Goal: Task Accomplishment & Management: Manage account settings

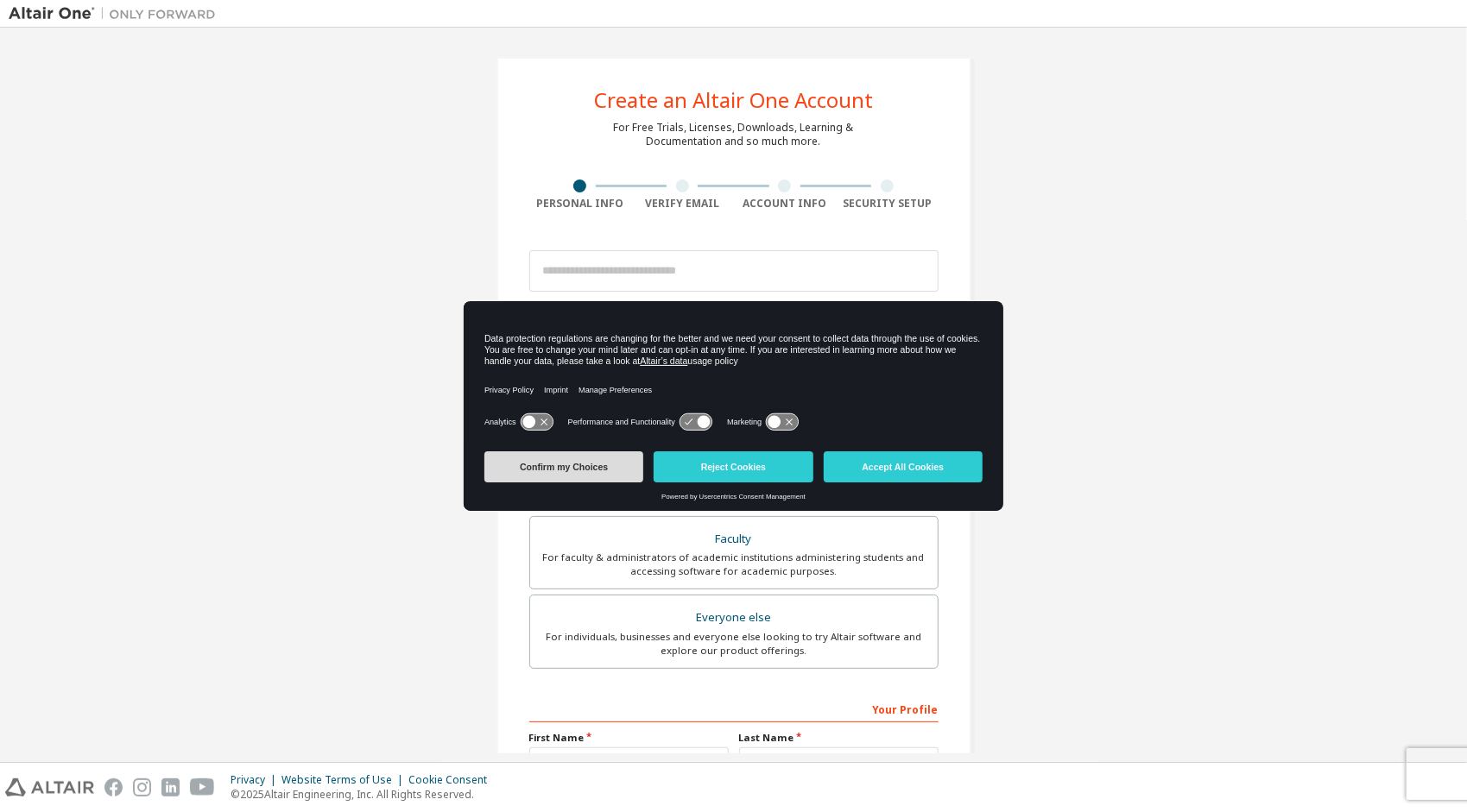
click at [582, 454] on button "Confirm my Choices" at bounding box center [564, 467] width 159 height 31
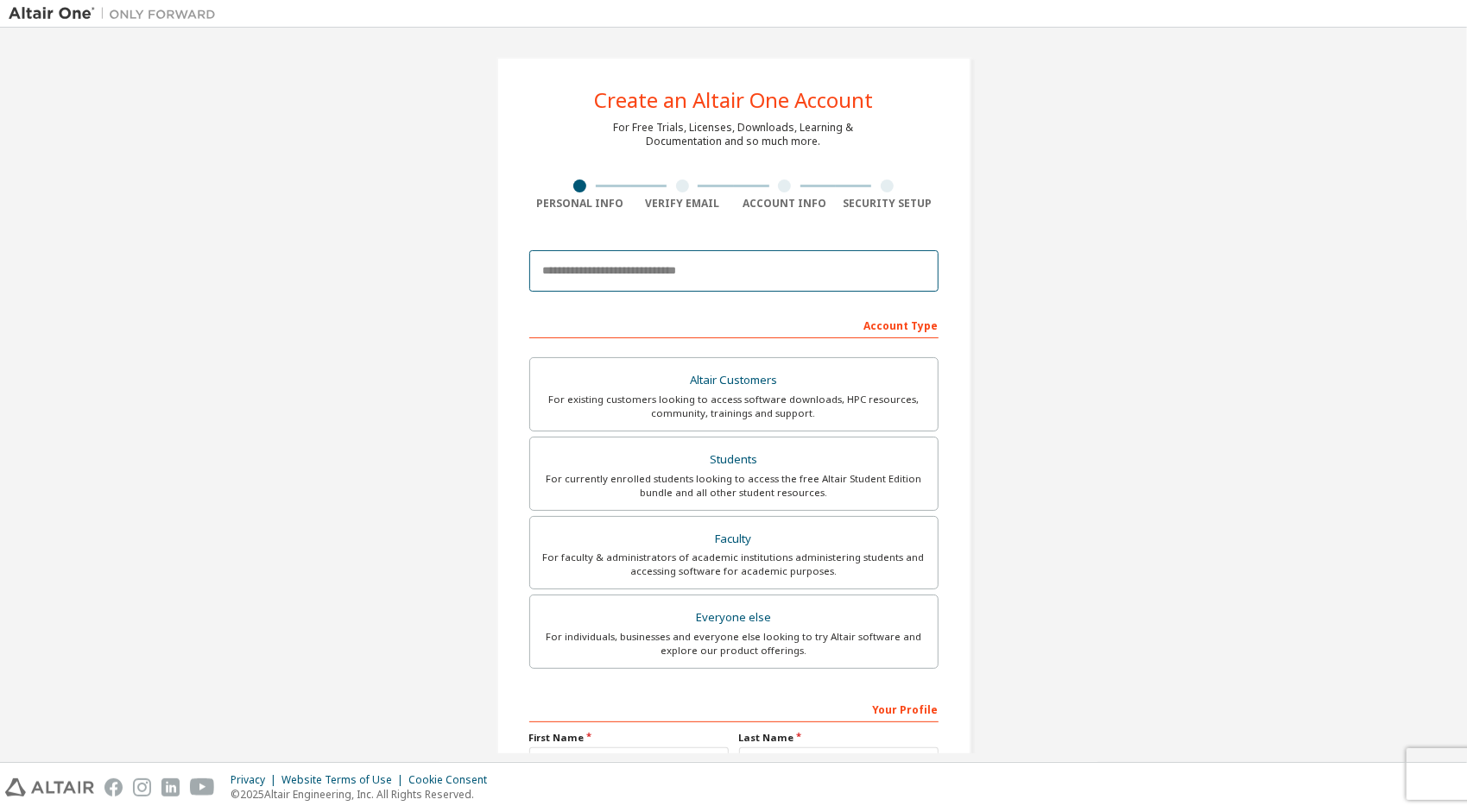
click at [642, 263] on input "email" at bounding box center [733, 270] width 409 height 41
click at [748, 234] on div "Create an Altair One Account For Free Trials, Licenses, Downloads, Learning & D…" at bounding box center [734, 493] width 475 height 873
click at [695, 276] on input "email" at bounding box center [733, 270] width 409 height 41
type input "**********"
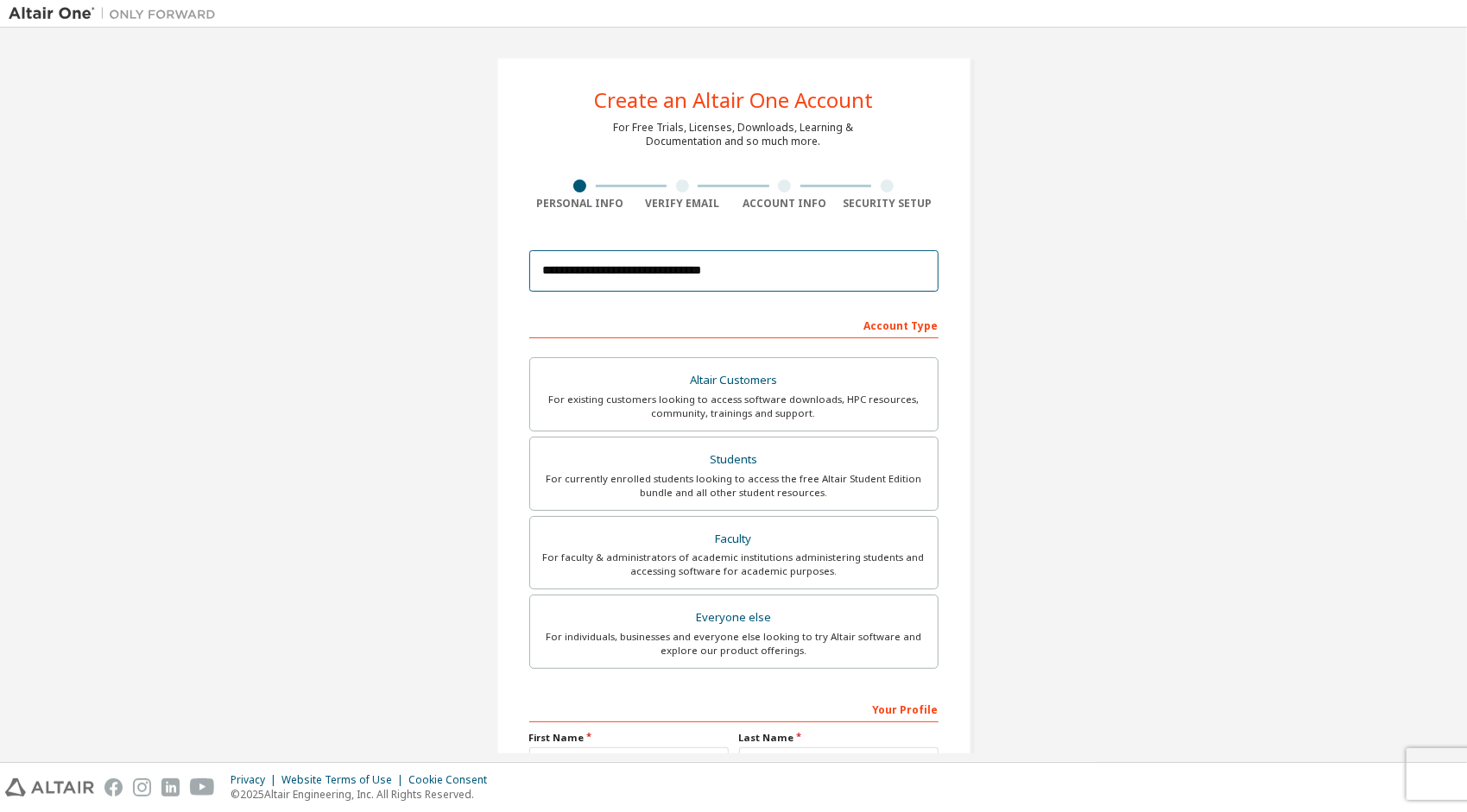
type input "**********"
click at [701, 275] on input "**********" at bounding box center [733, 270] width 409 height 41
click at [613, 274] on input "email" at bounding box center [733, 270] width 409 height 41
type input "**********"
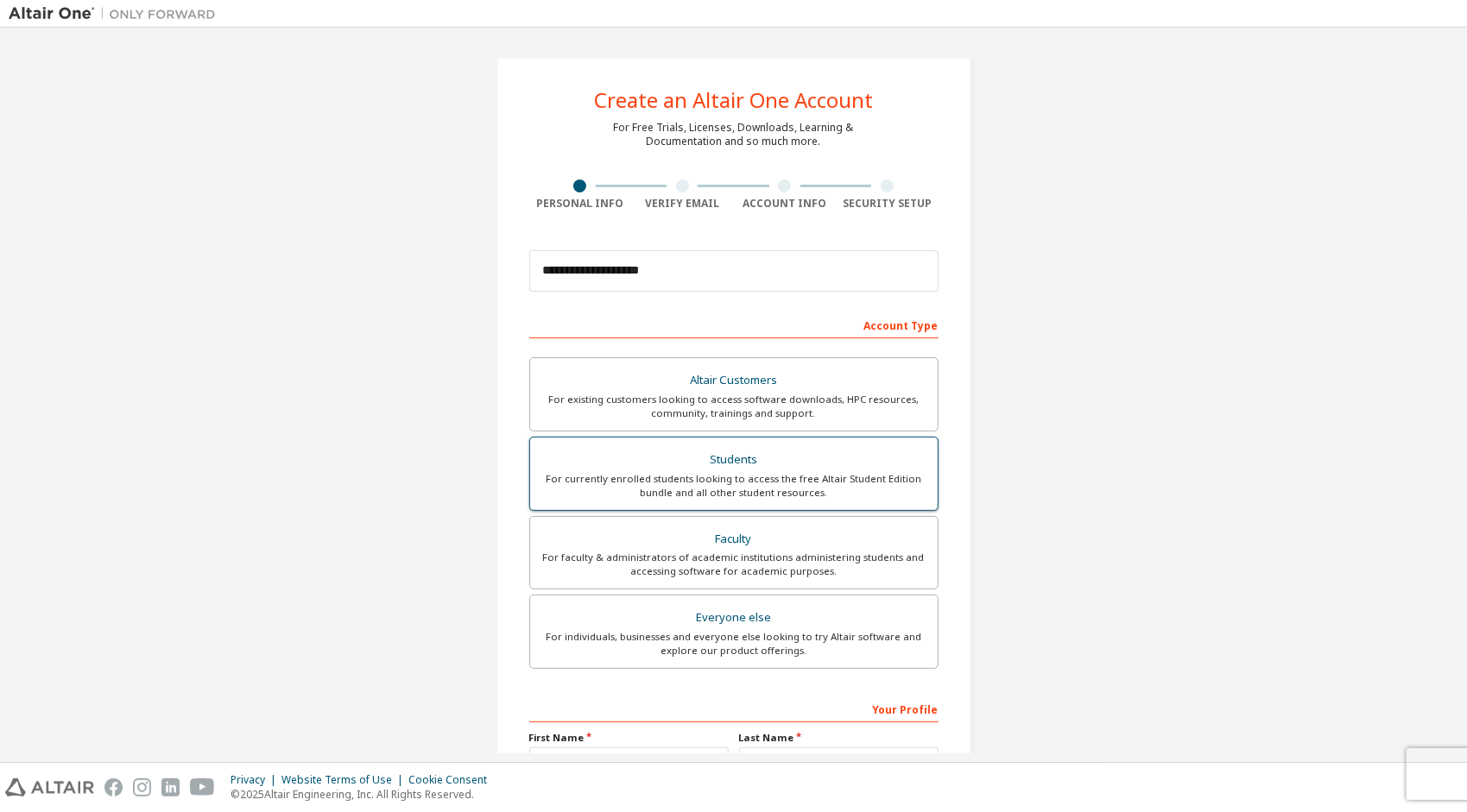
click at [823, 499] on label "Students For currently enrolled students looking to access the free Altair Stud…" at bounding box center [733, 474] width 409 height 74
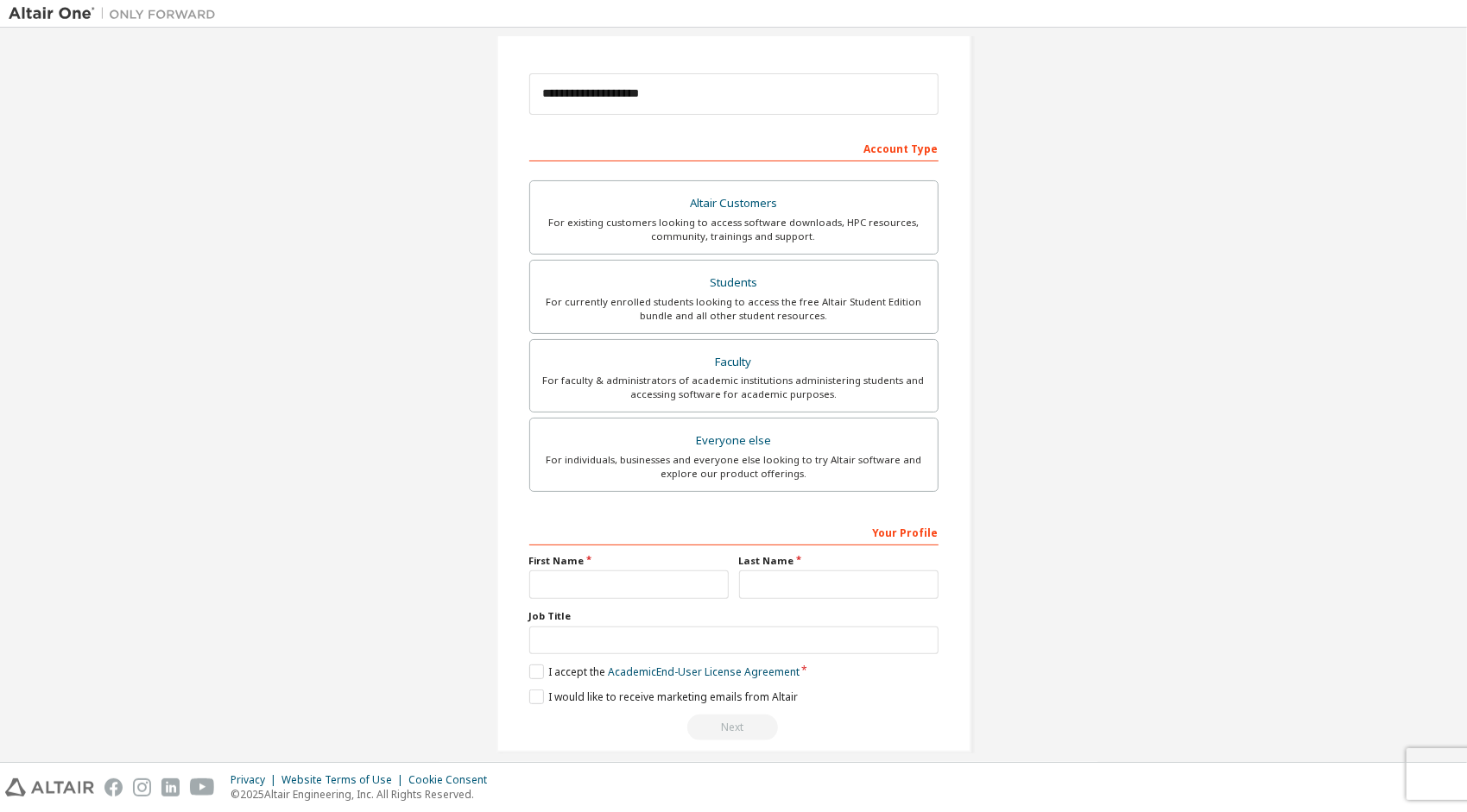
scroll to position [191, 0]
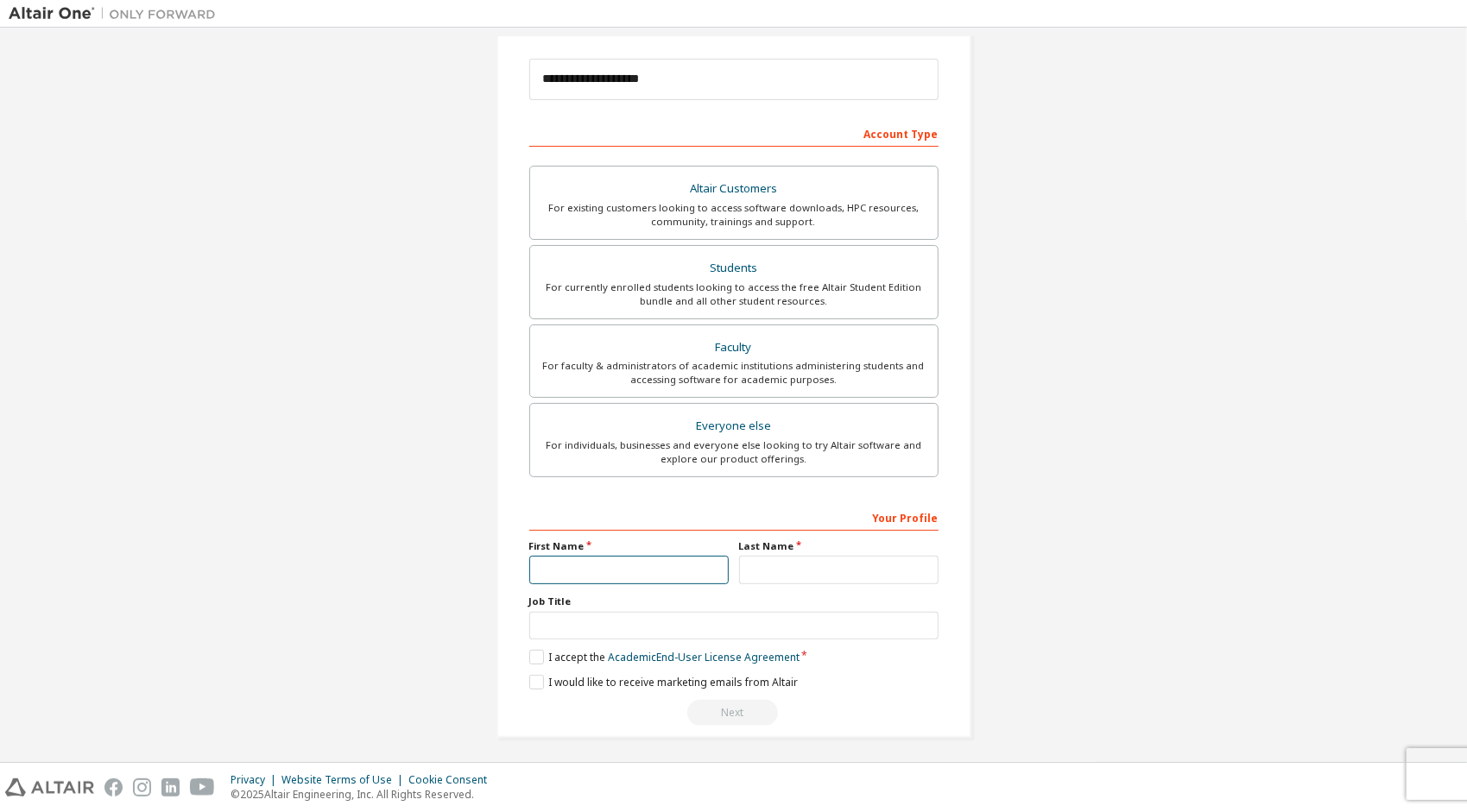
click at [597, 563] on input "text" at bounding box center [628, 569] width 200 height 29
click at [614, 573] on input "text" at bounding box center [628, 569] width 200 height 29
type input "*******"
type input "****"
click at [603, 612] on input "text" at bounding box center [733, 625] width 409 height 29
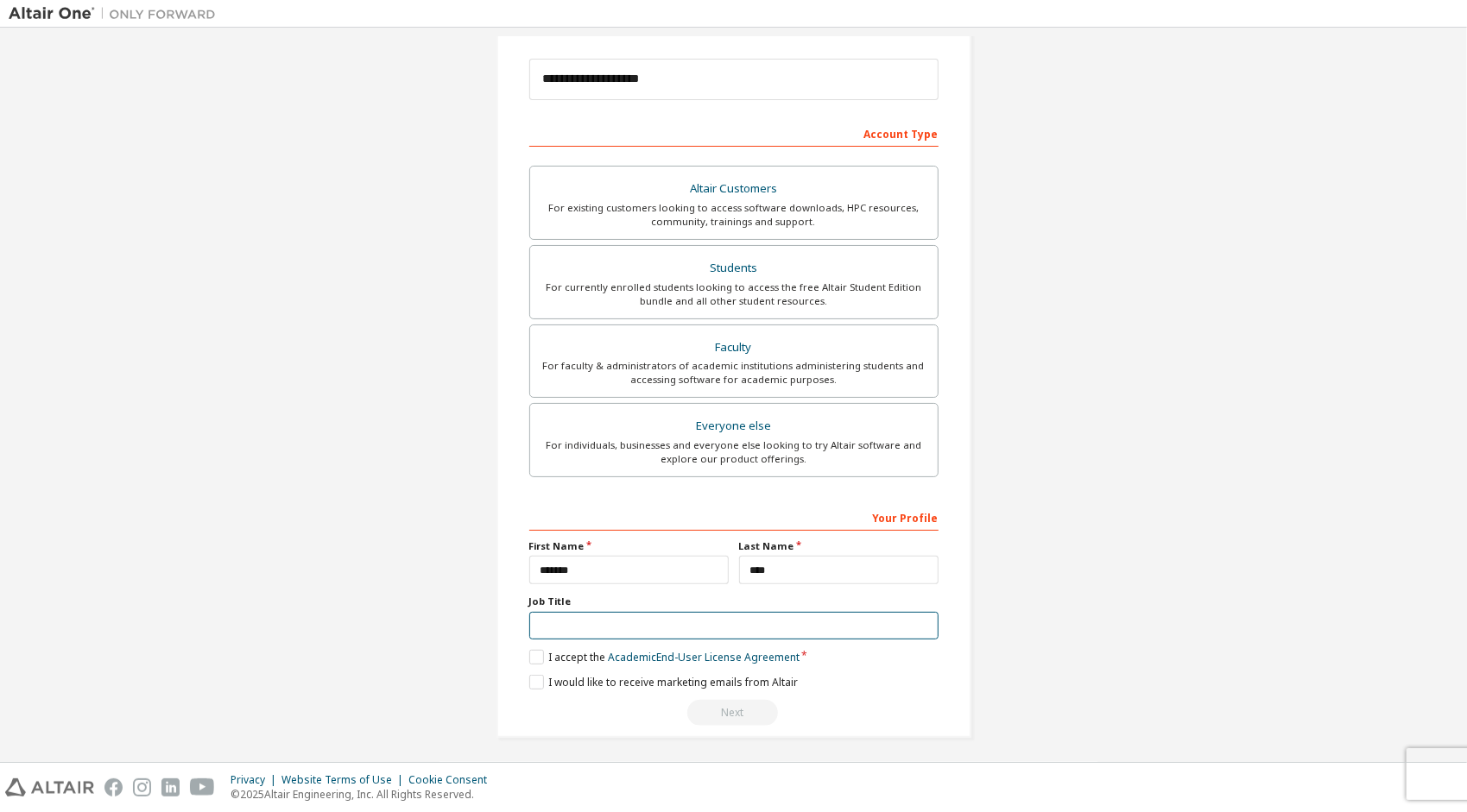
type input "*******"
click at [539, 652] on label "I accept the Academic End-User License Agreement" at bounding box center [664, 658] width 270 height 15
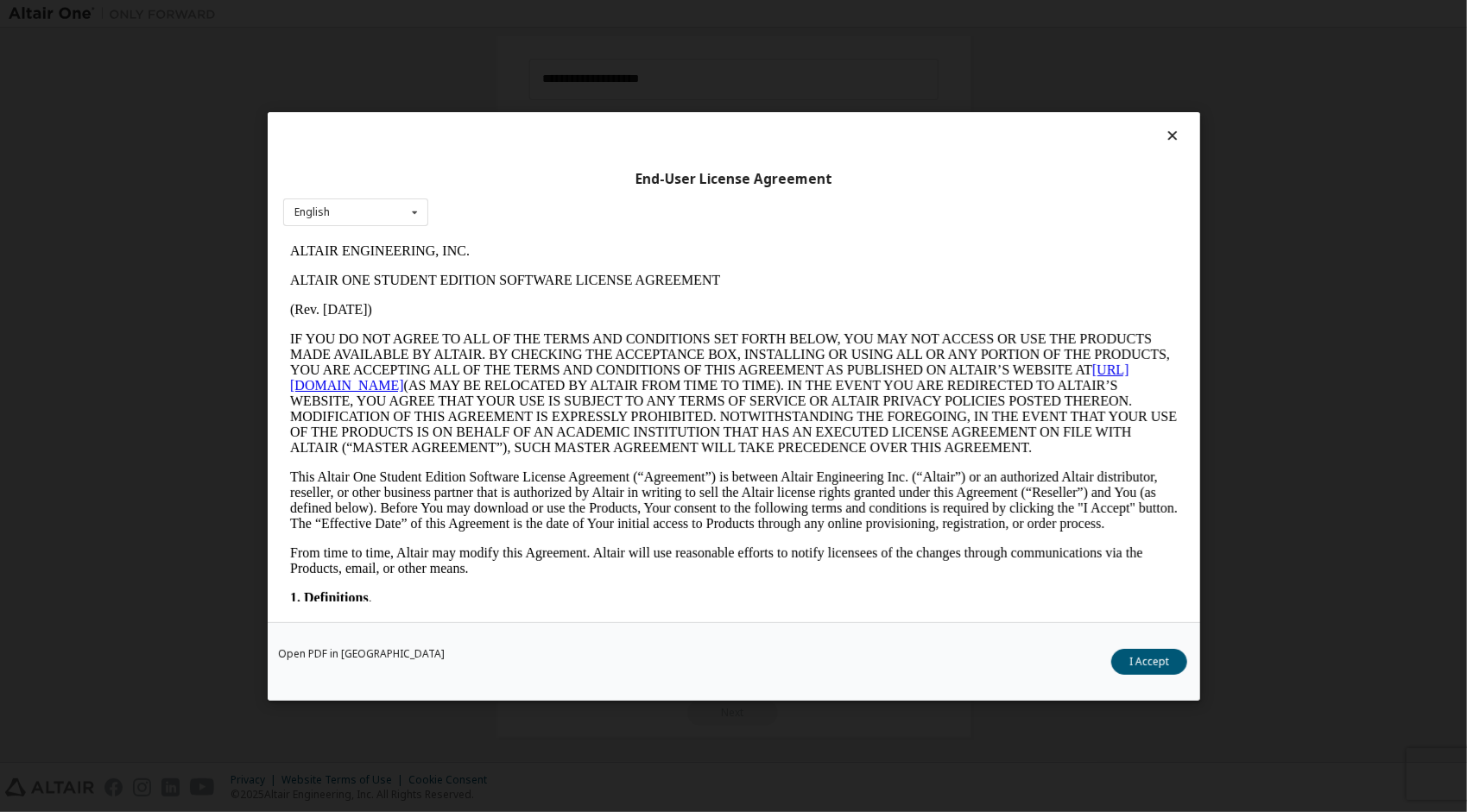
scroll to position [0, 0]
click at [1168, 672] on button "I Accept" at bounding box center [1149, 661] width 76 height 26
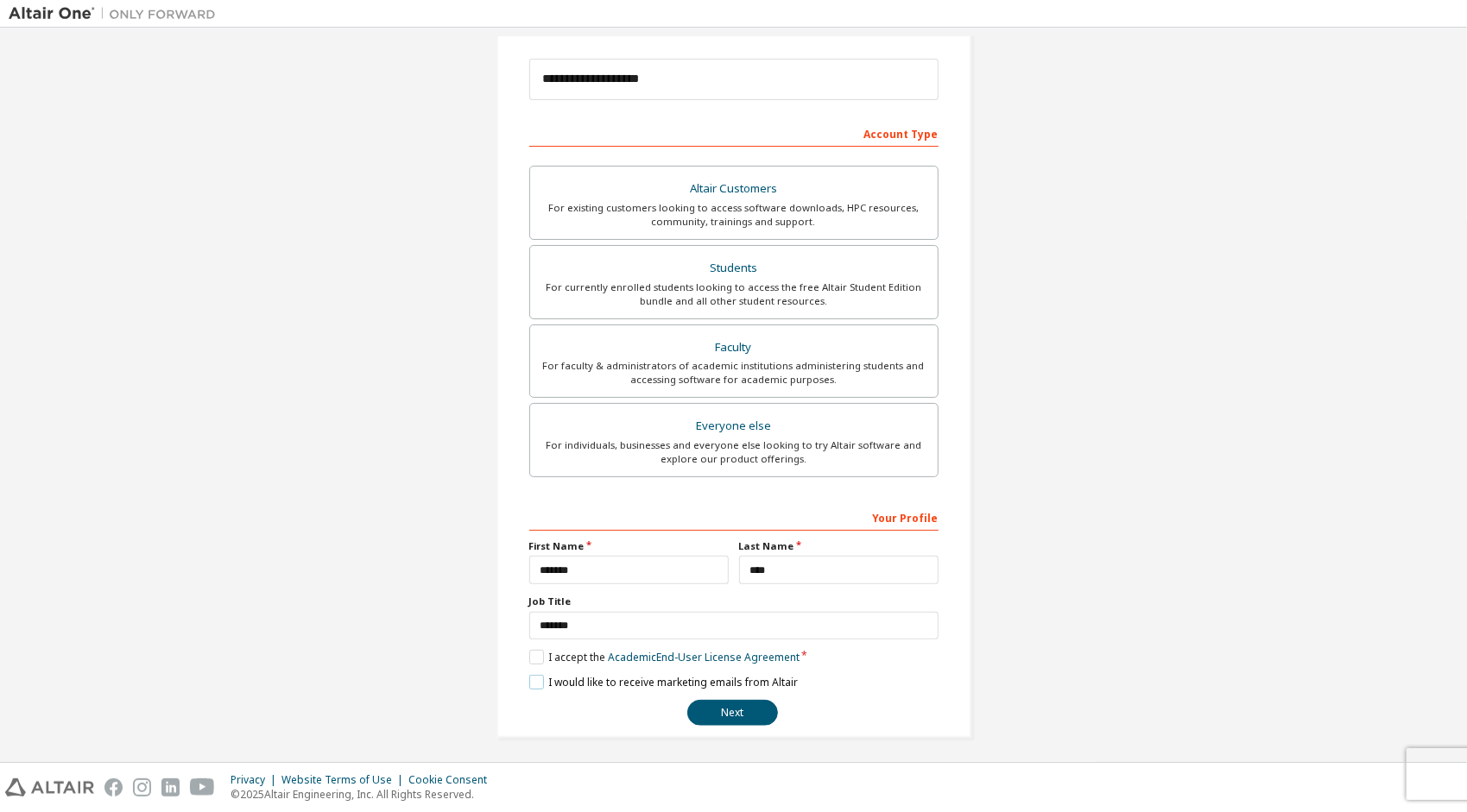
click at [529, 677] on label "I would like to receive marketing emails from Altair" at bounding box center [663, 682] width 269 height 15
click at [733, 706] on button "Next" at bounding box center [732, 713] width 91 height 26
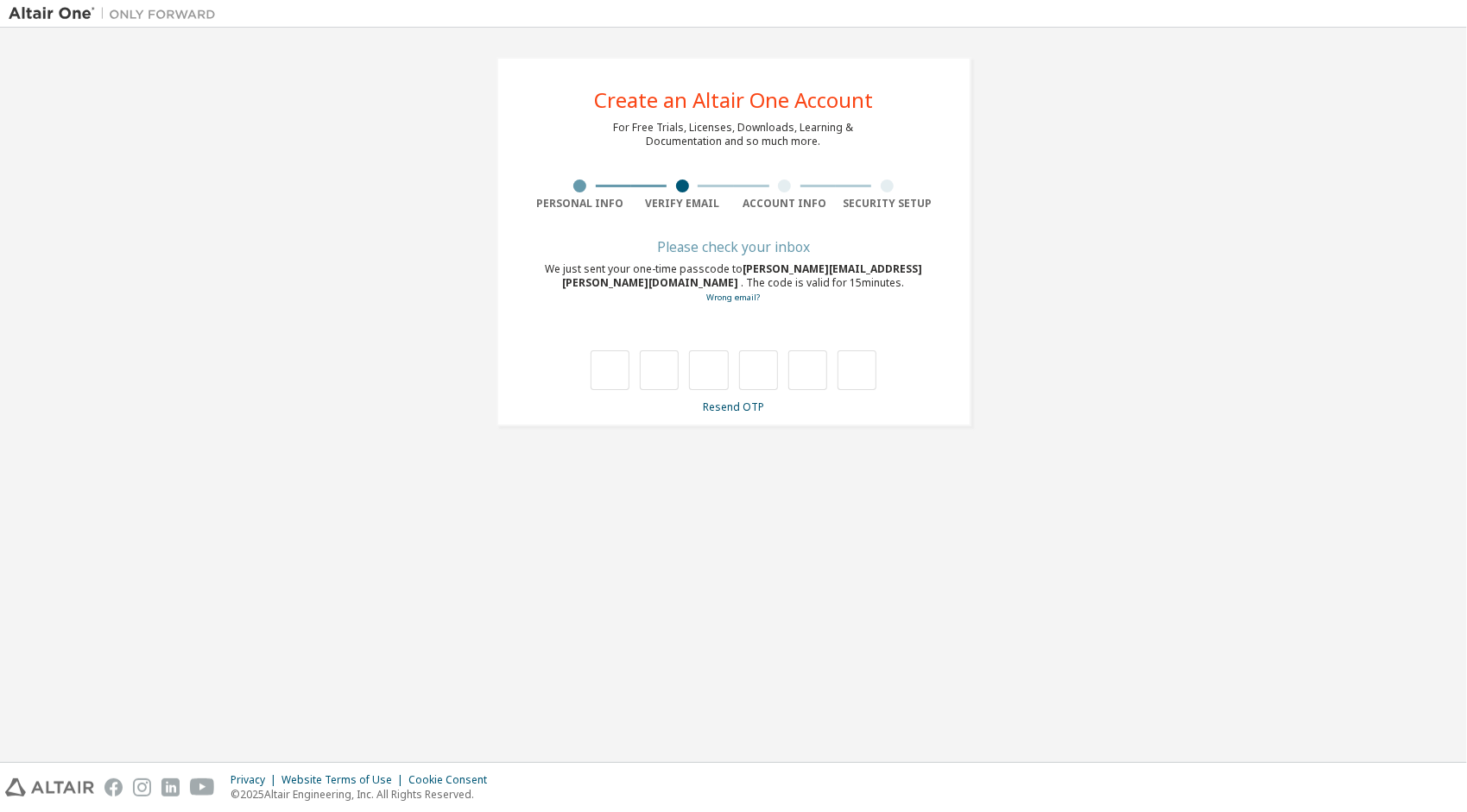
type input "*"
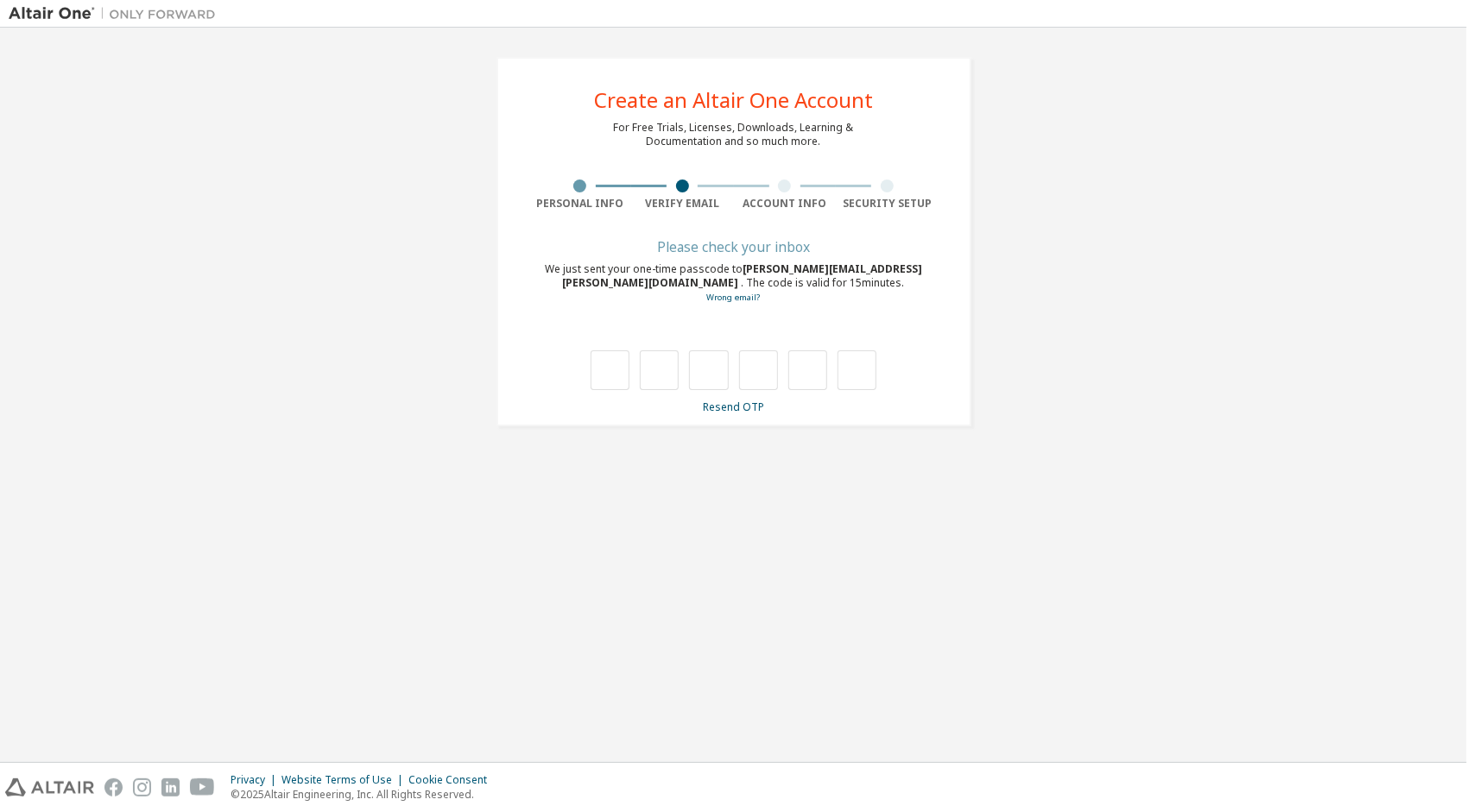
type input "*"
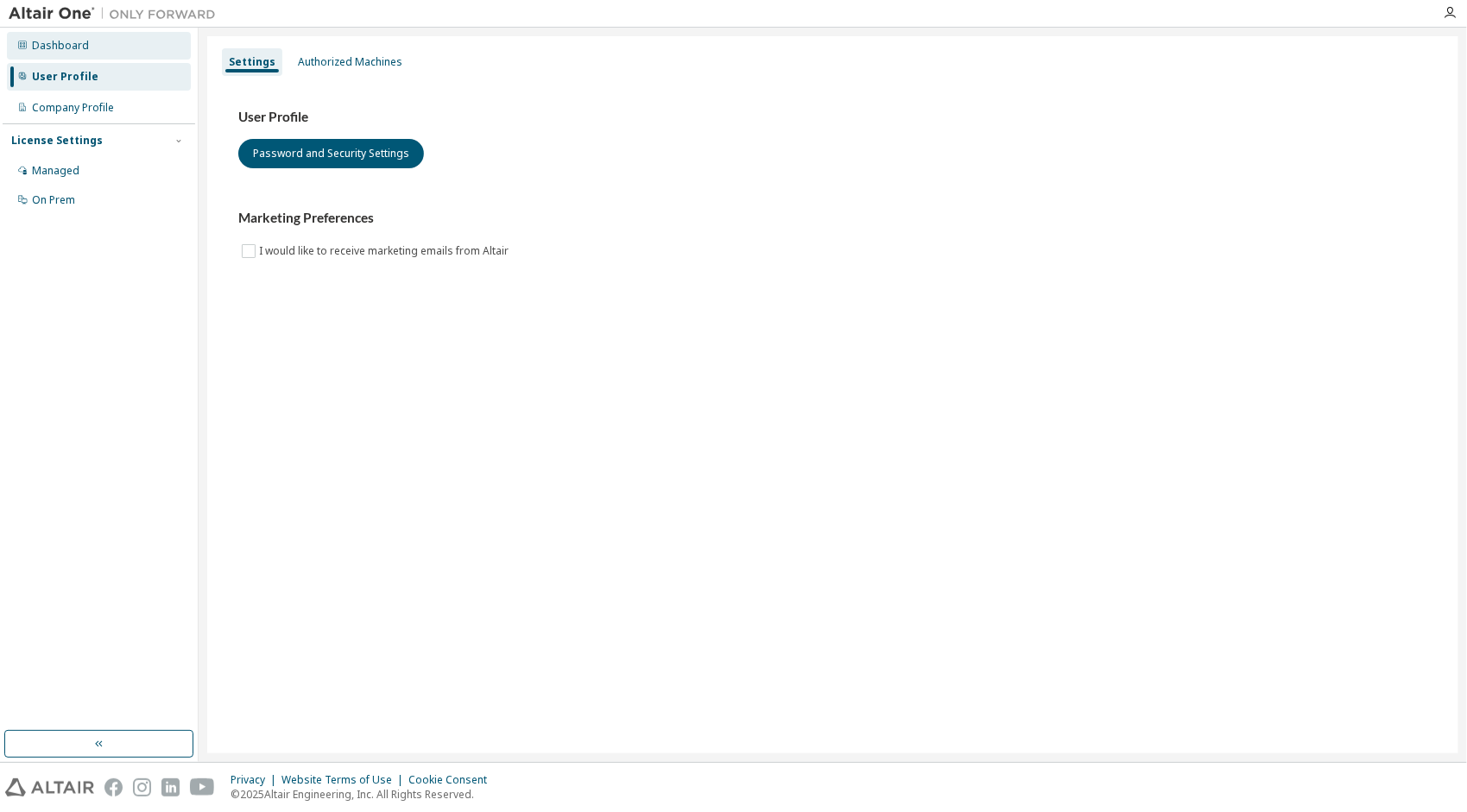
click at [76, 42] on div "Dashboard" at bounding box center [61, 45] width 57 height 14
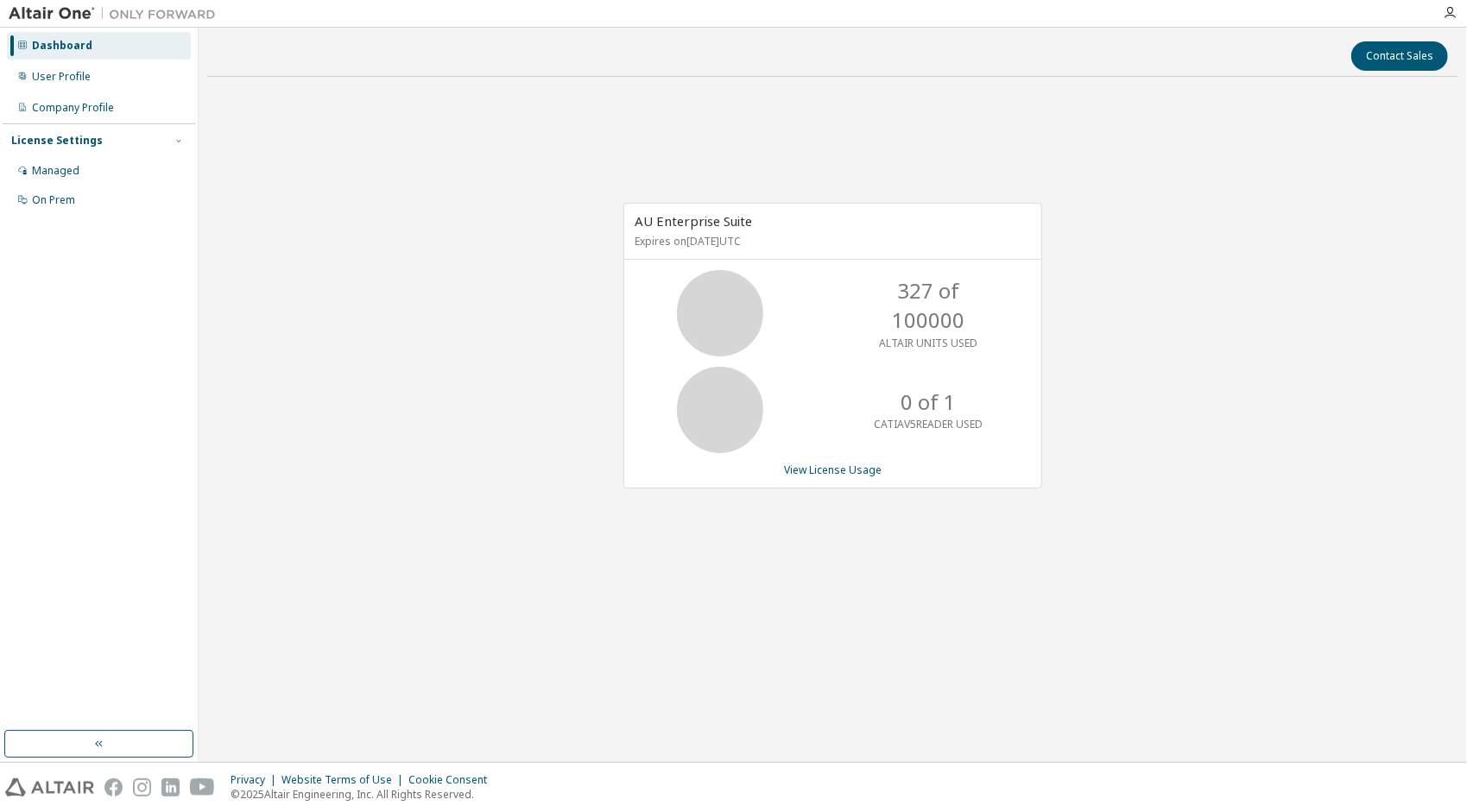
click at [1440, 16] on div at bounding box center [1450, 13] width 35 height 14
click at [1447, 10] on icon "button" at bounding box center [1449, 13] width 14 height 14
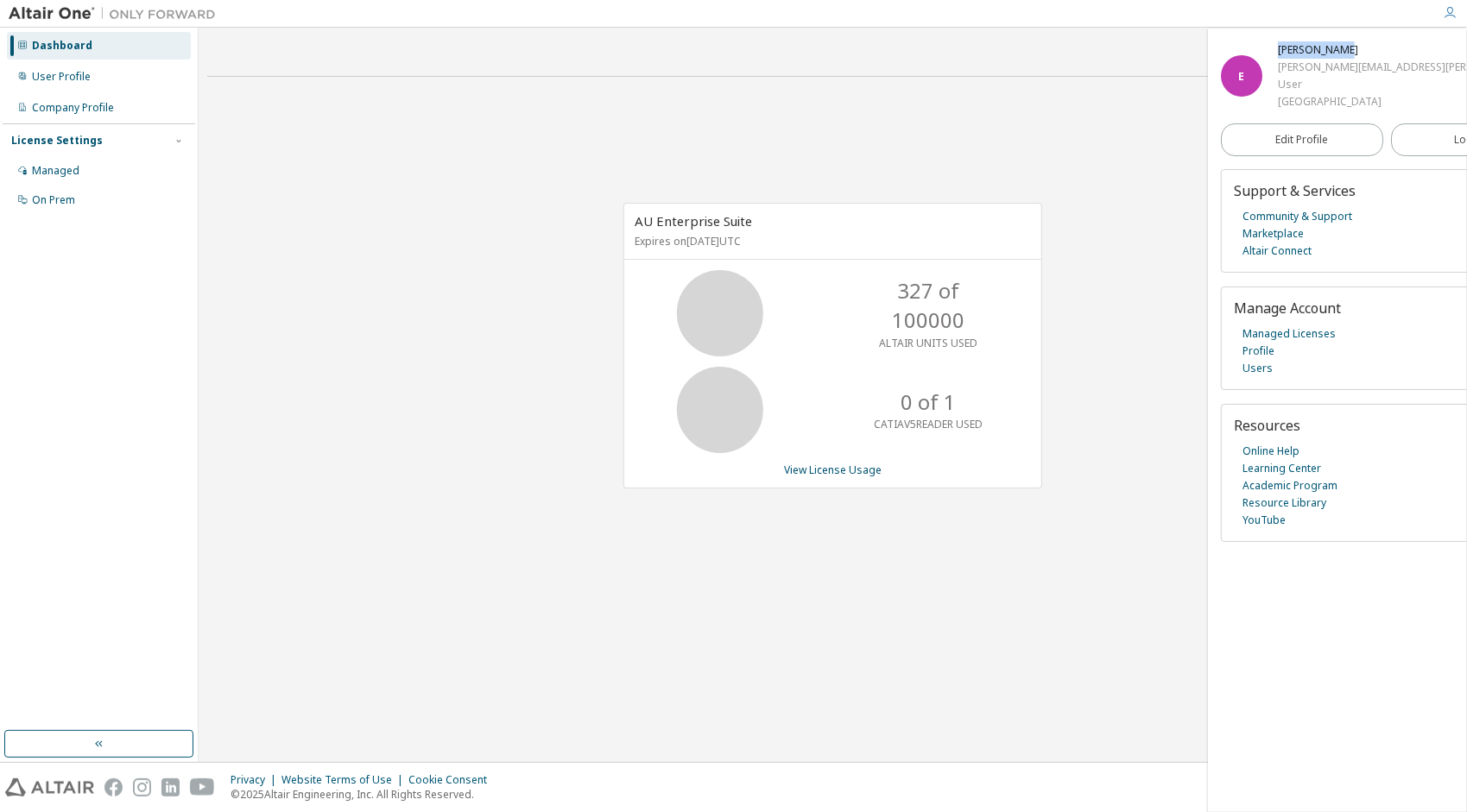
drag, startPoint x: 1342, startPoint y: 47, endPoint x: 1278, endPoint y: 51, distance: 64.1
click at [1278, 51] on div "Eduardo Cruz" at bounding box center [1410, 50] width 266 height 17
copy div "Eduardo Cruz"
click at [849, 472] on link "View License Usage" at bounding box center [832, 470] width 97 height 15
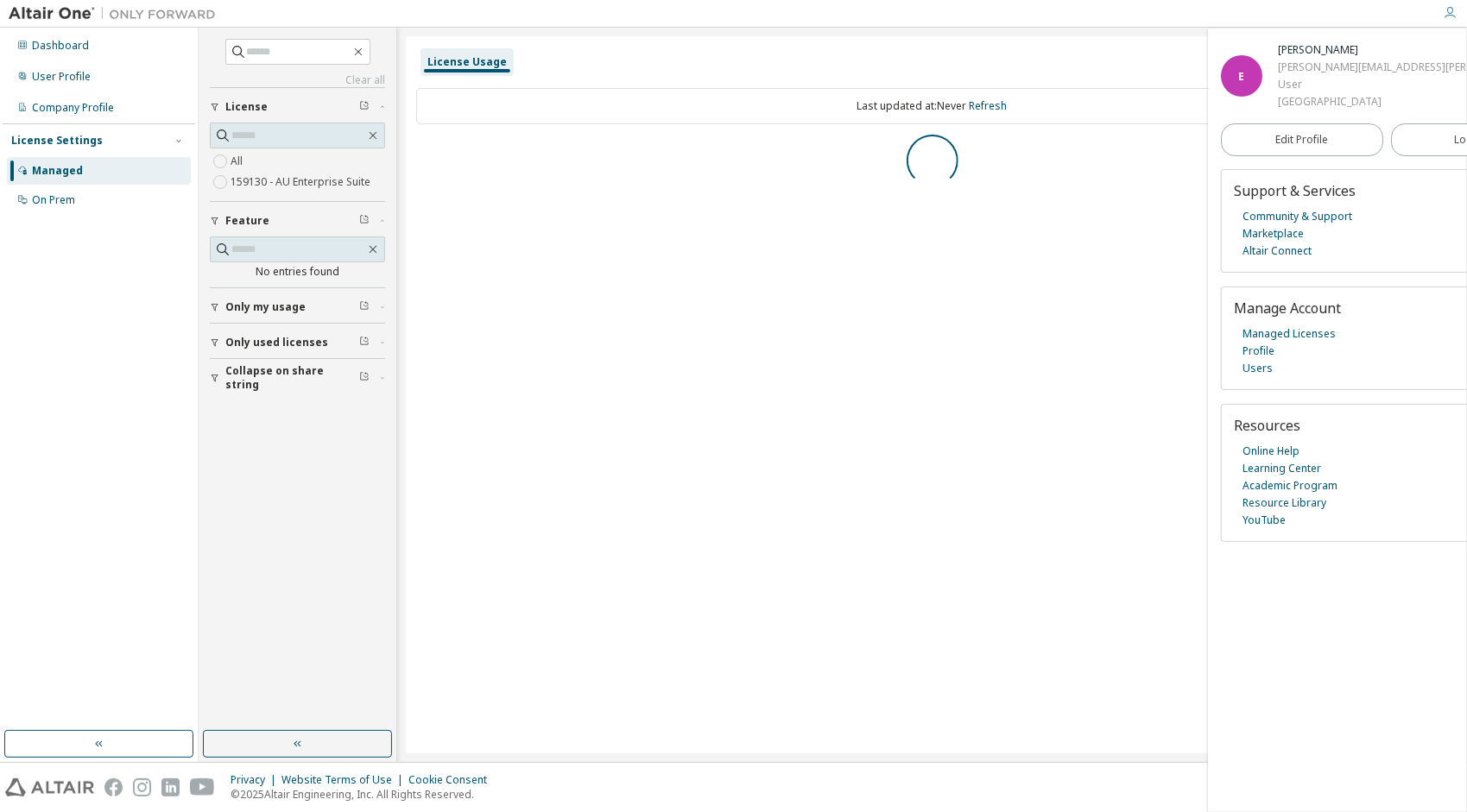
click at [1439, 71] on div "E Eduardo Cruz eduardo.cruz@tum.de User Technische Universität München" at bounding box center [1386, 75] width 332 height 69
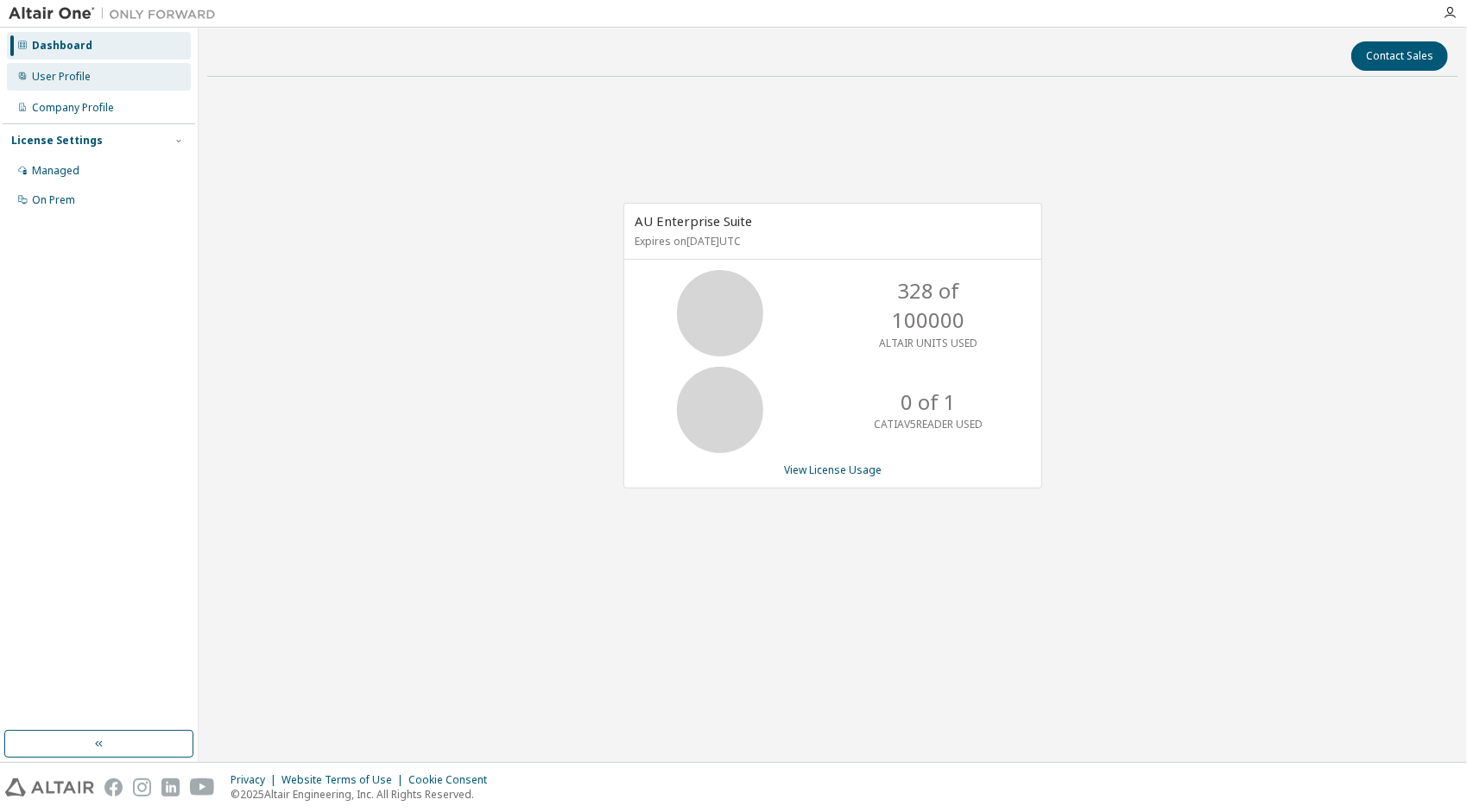
click at [126, 89] on div "User Profile" at bounding box center [99, 77] width 184 height 28
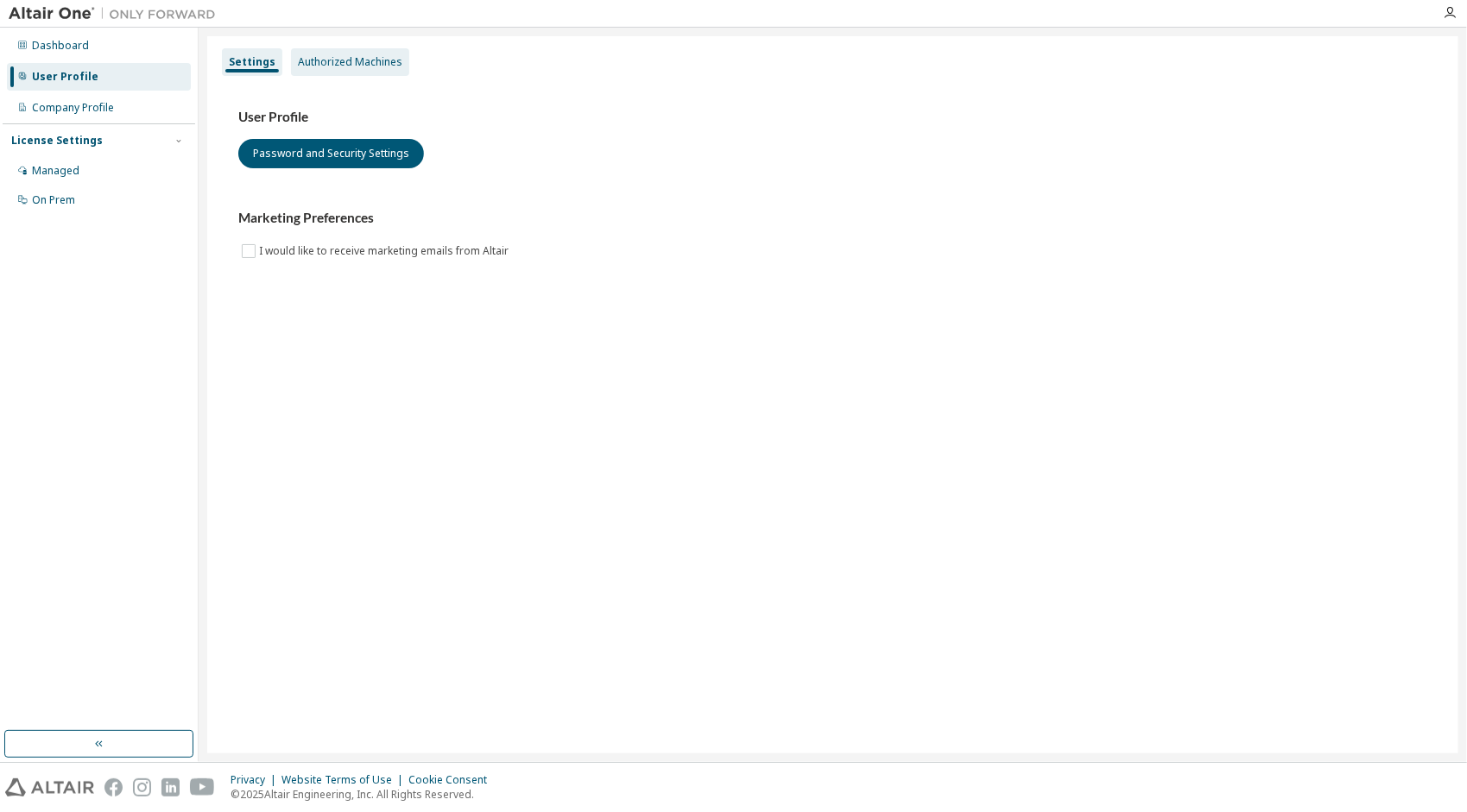
click at [356, 53] on div "Authorized Machines" at bounding box center [350, 63] width 119 height 28
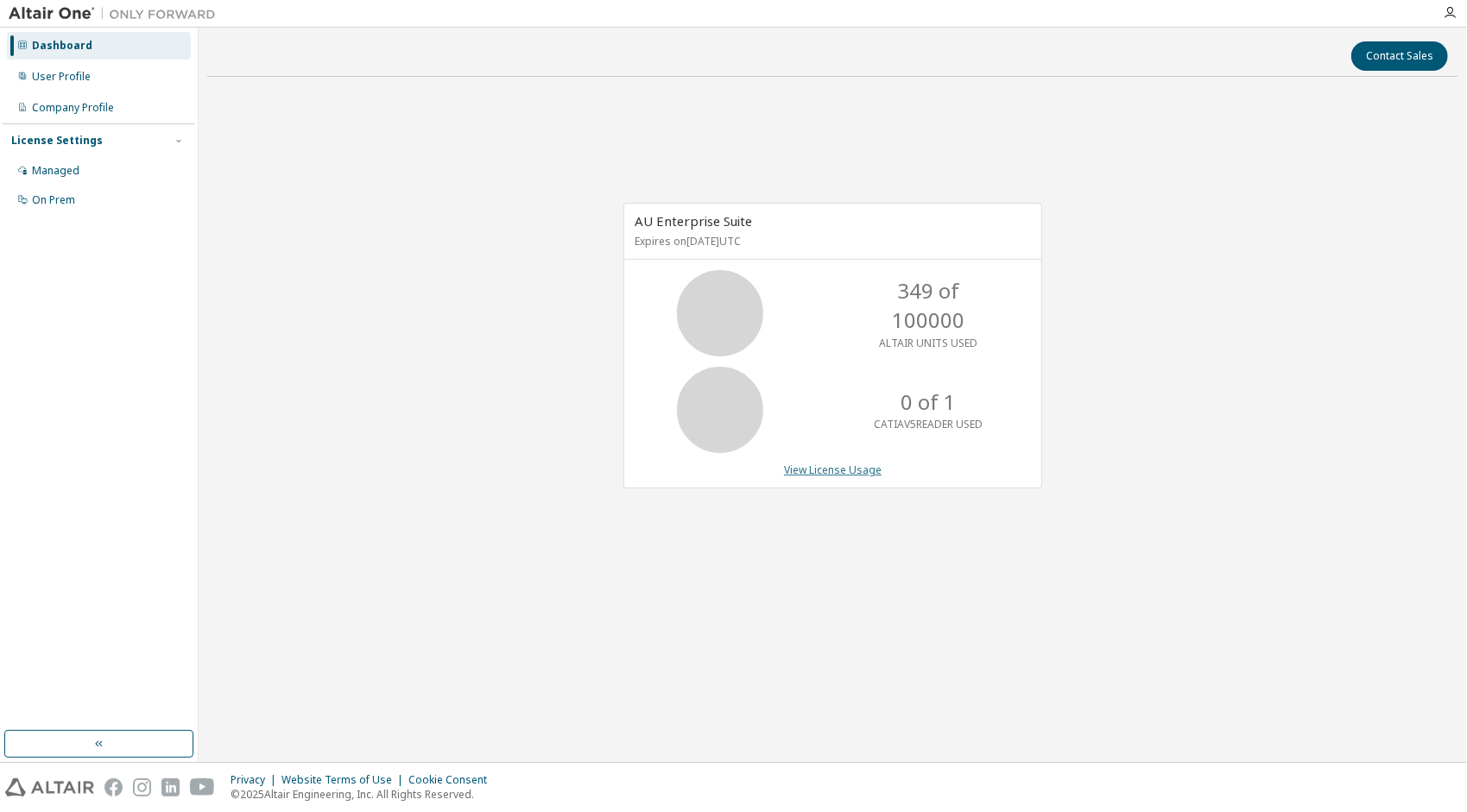
click at [861, 464] on link "View License Usage" at bounding box center [832, 470] width 97 height 15
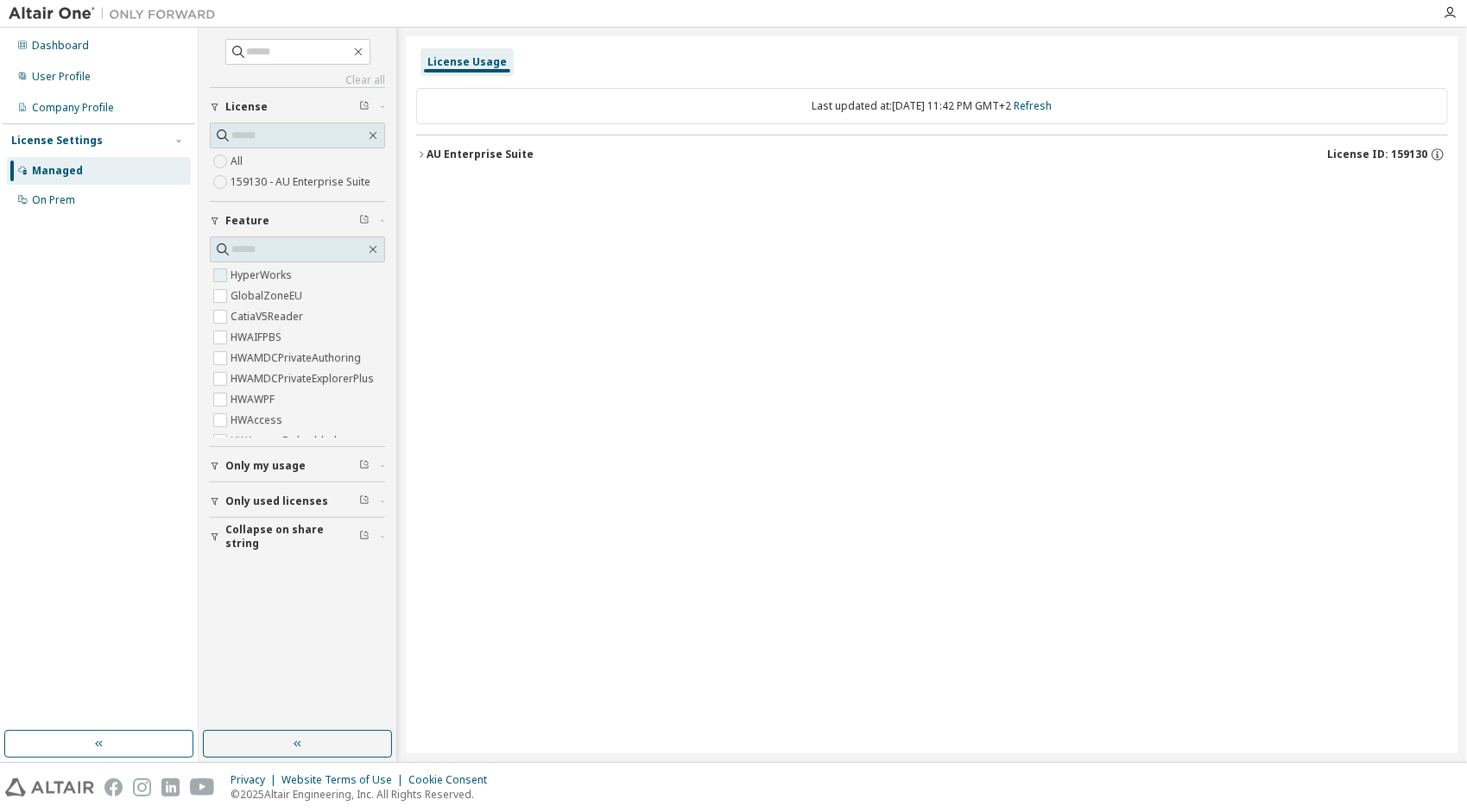
click at [276, 273] on label "HyperWorks" at bounding box center [263, 275] width 64 height 21
click at [279, 177] on label "159130 - AU Enterprise Suite" at bounding box center [303, 182] width 143 height 21
click at [440, 152] on div "AU Enterprise Suite" at bounding box center [480, 154] width 107 height 14
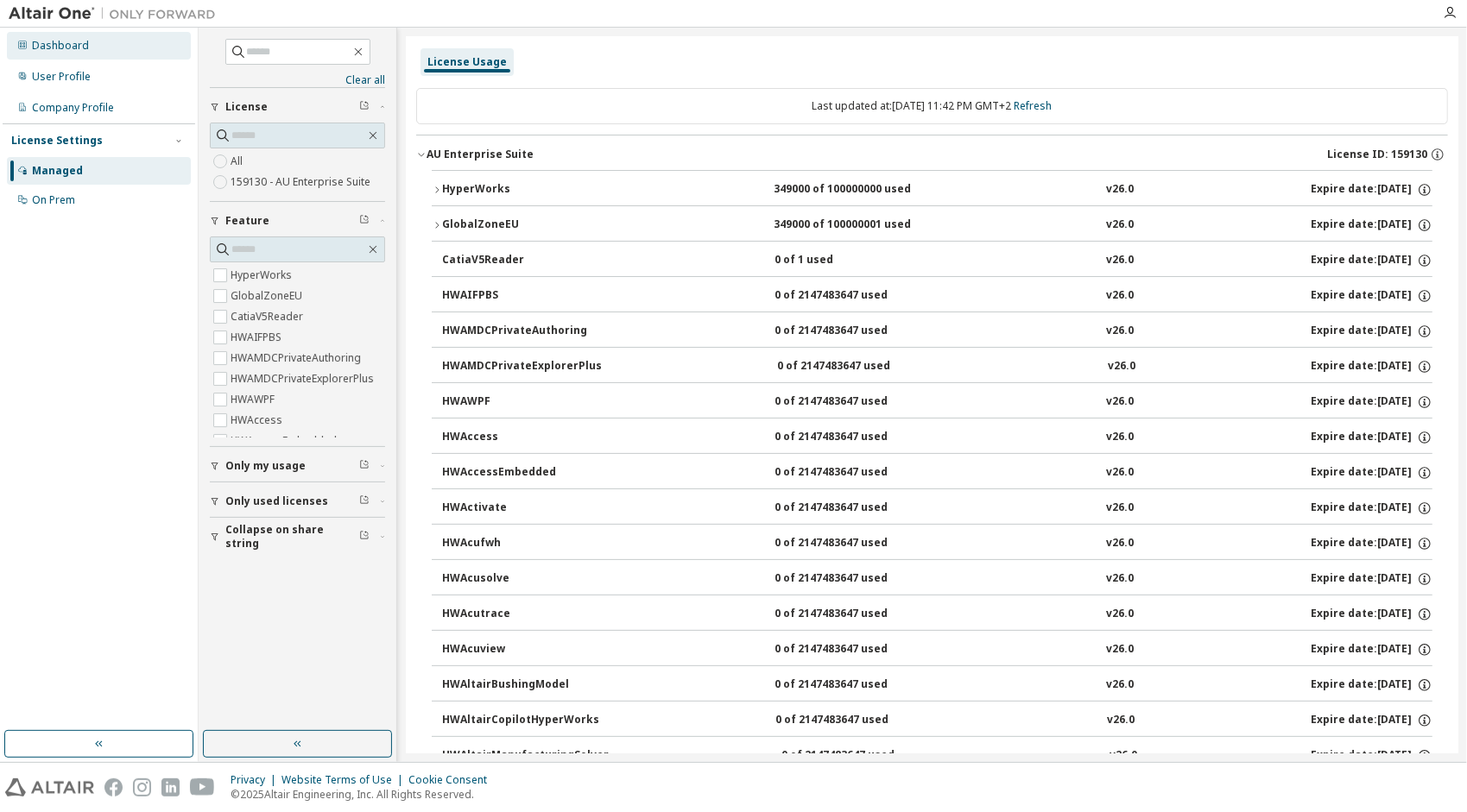
click at [118, 40] on div "Dashboard" at bounding box center [99, 46] width 184 height 28
